Goal: Check status

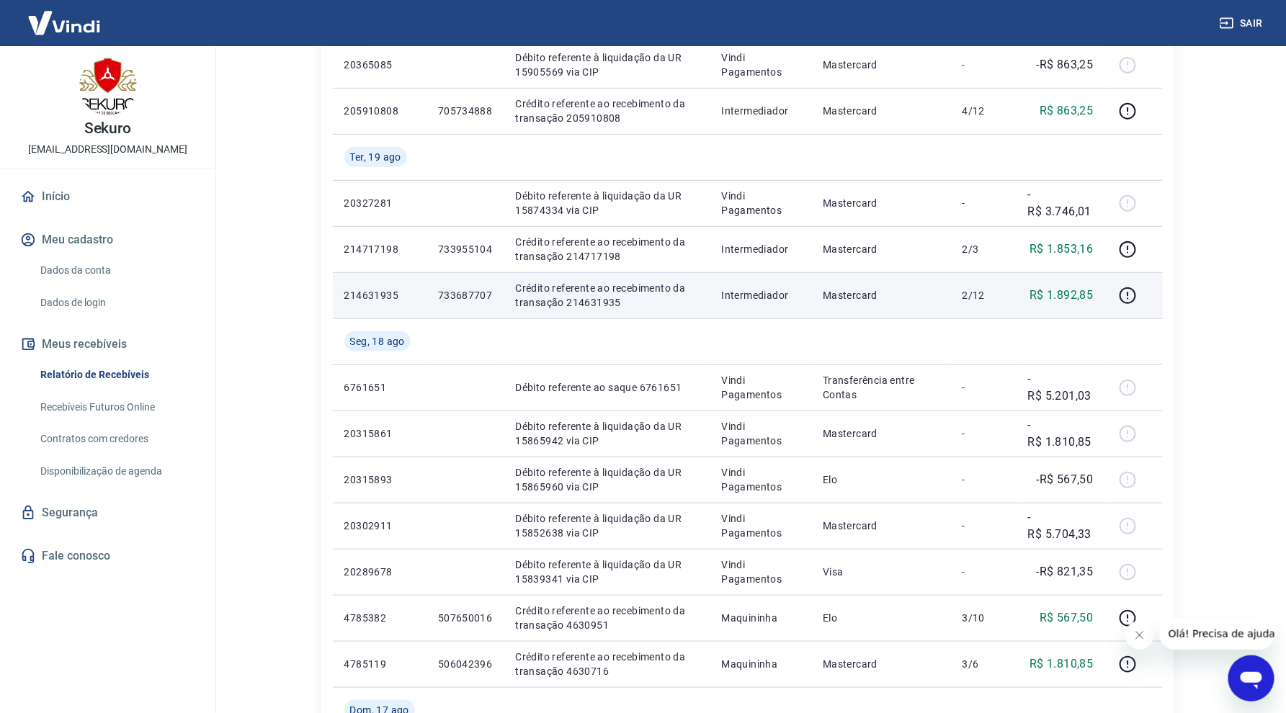
scroll to position [240, 0]
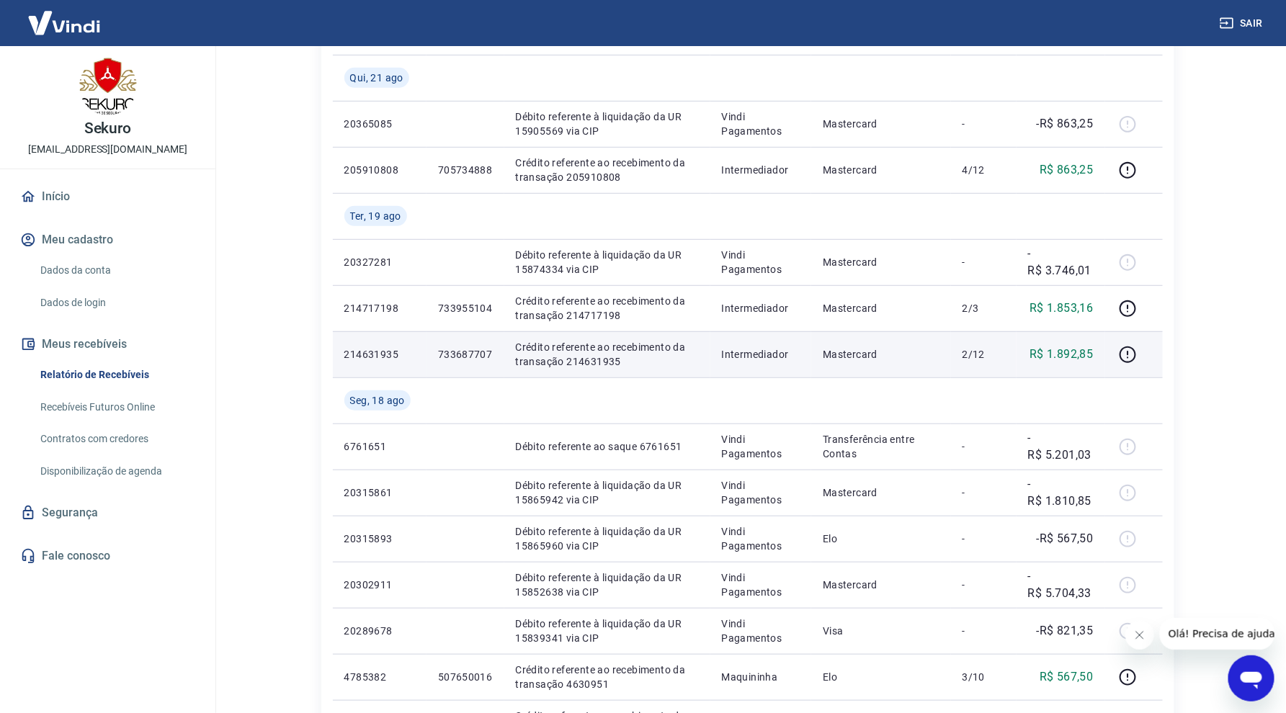
click at [450, 355] on p "733687707" at bounding box center [465, 354] width 55 height 14
copy p "733687707"
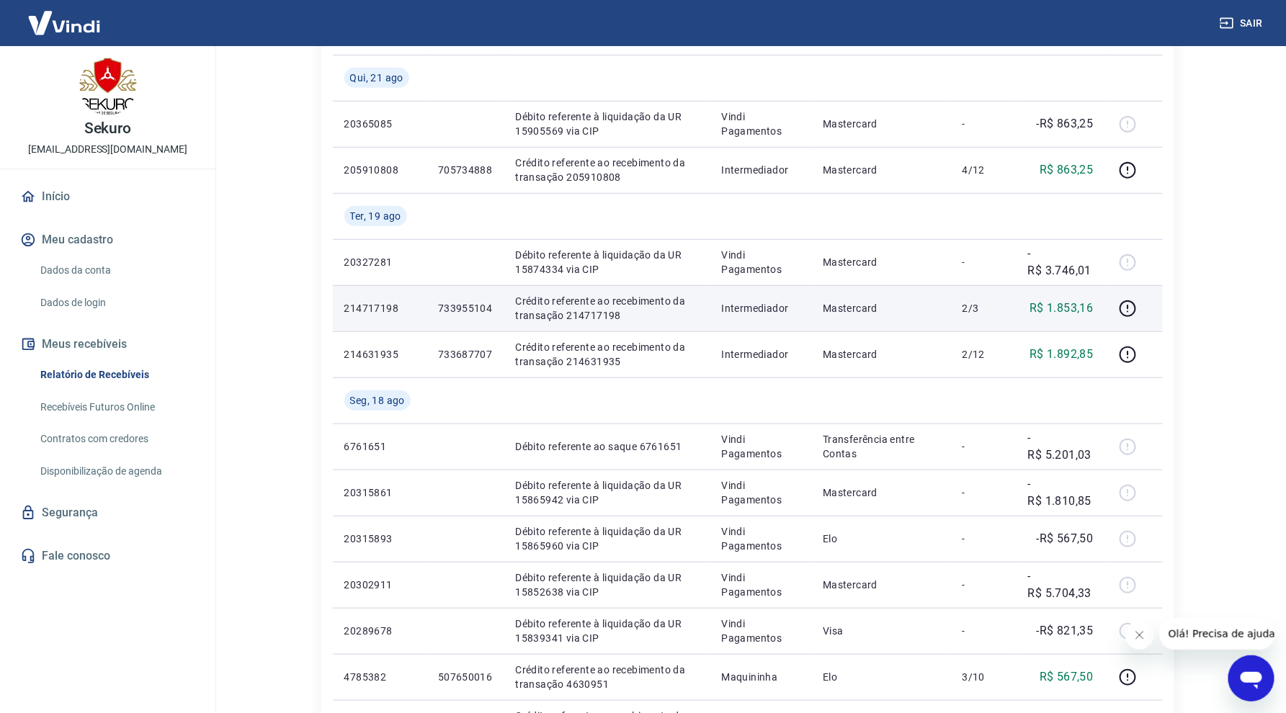
click at [471, 308] on p "733955104" at bounding box center [465, 308] width 55 height 14
copy p "733955104"
